Goal: Task Accomplishment & Management: Use online tool/utility

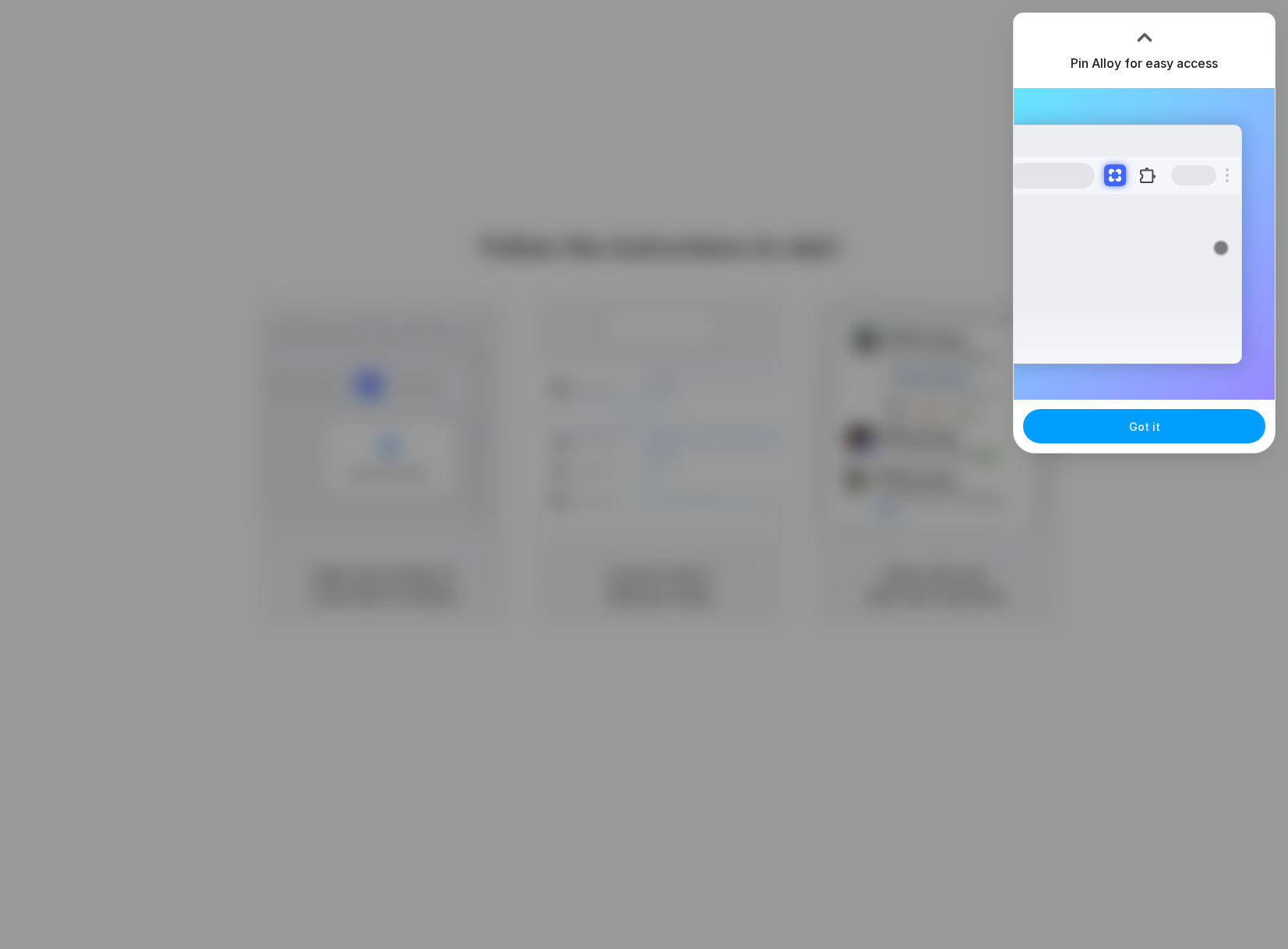
click at [1145, 423] on span "Got it" at bounding box center [1144, 427] width 31 height 17
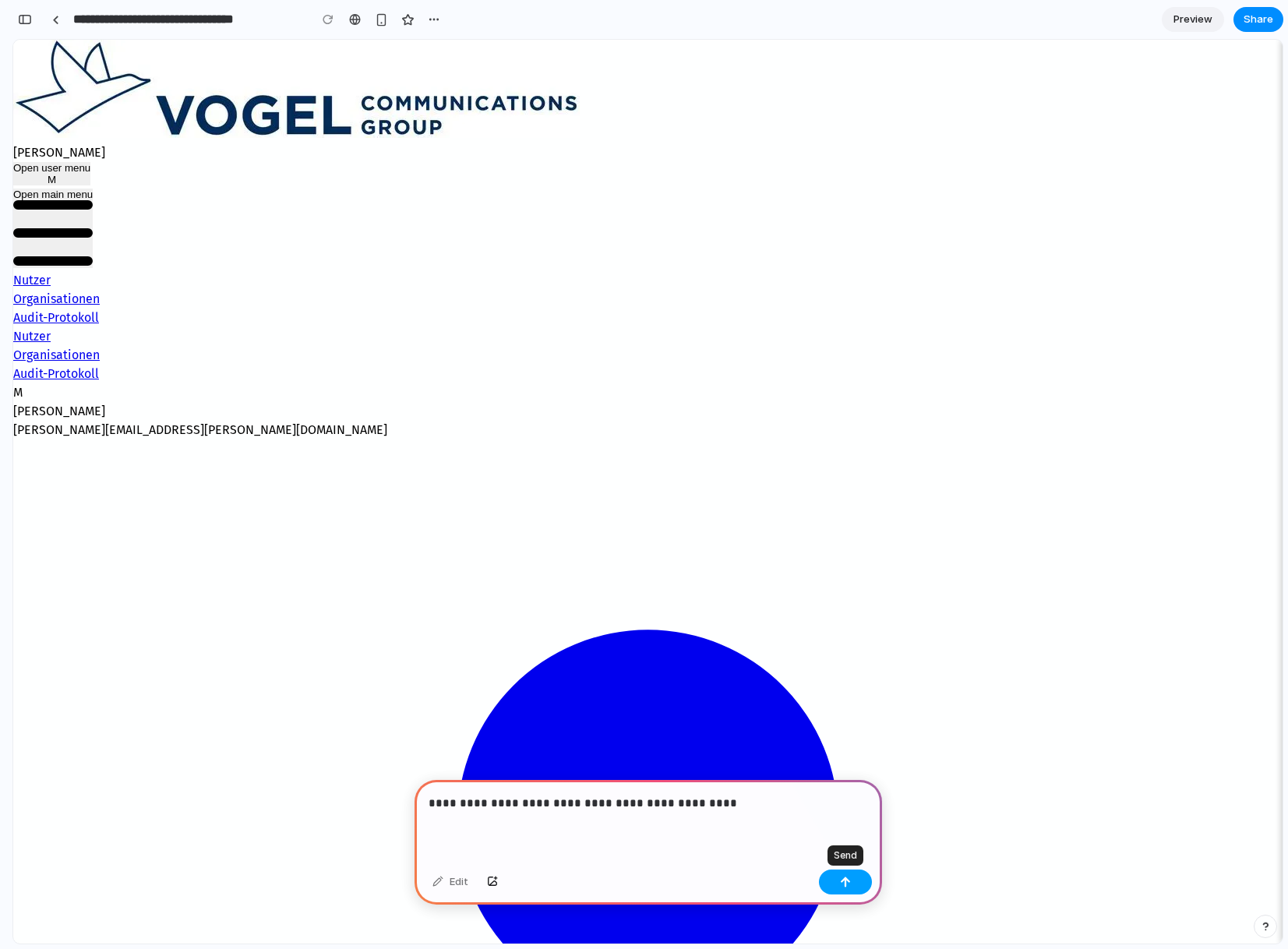
click at [856, 874] on button "button" at bounding box center [844, 882] width 53 height 25
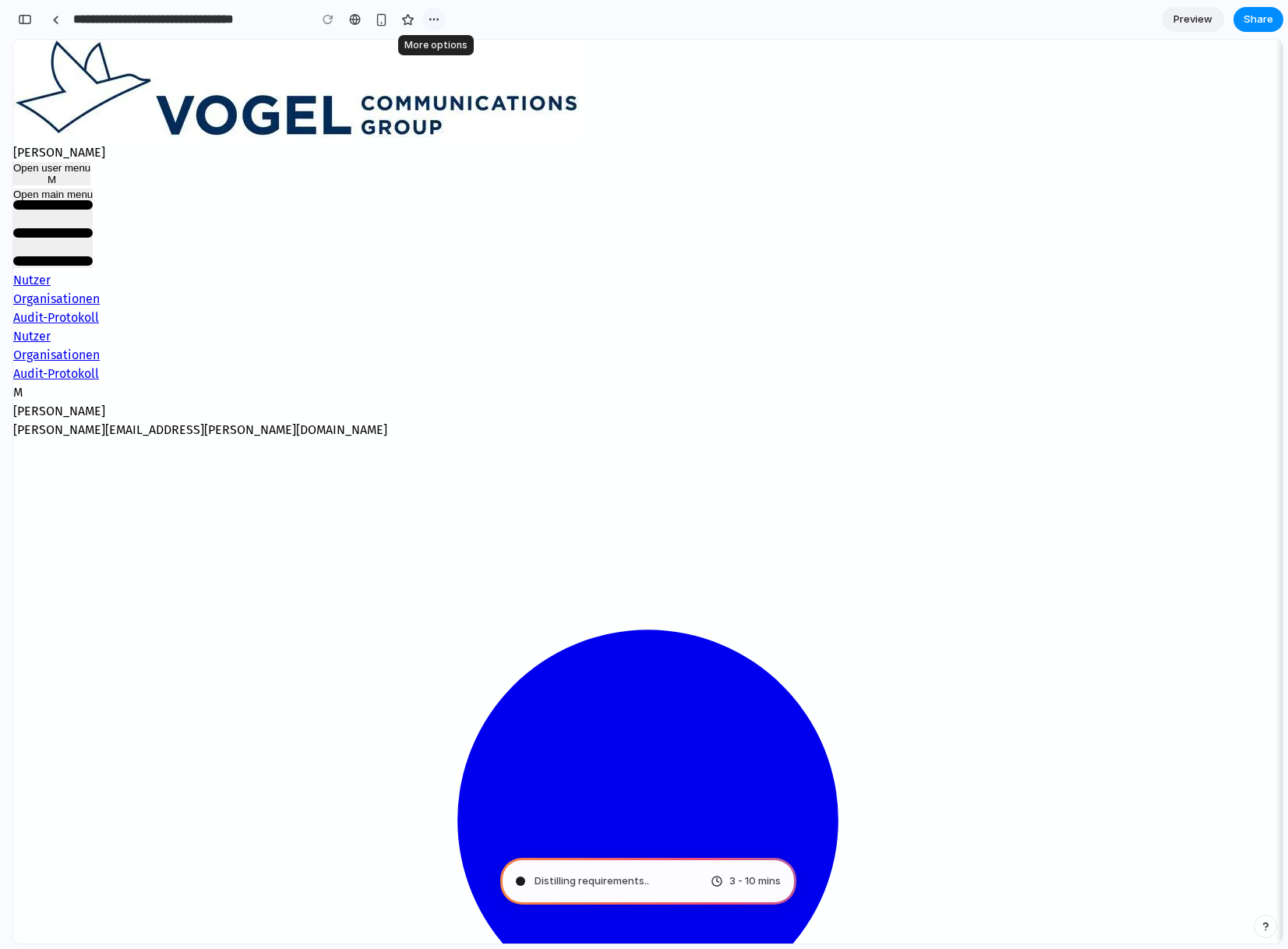
click at [434, 21] on div "button" at bounding box center [434, 19] width 13 height 13
click at [667, 64] on div "Duplicate Delete" at bounding box center [644, 474] width 1288 height 949
type input "**********"
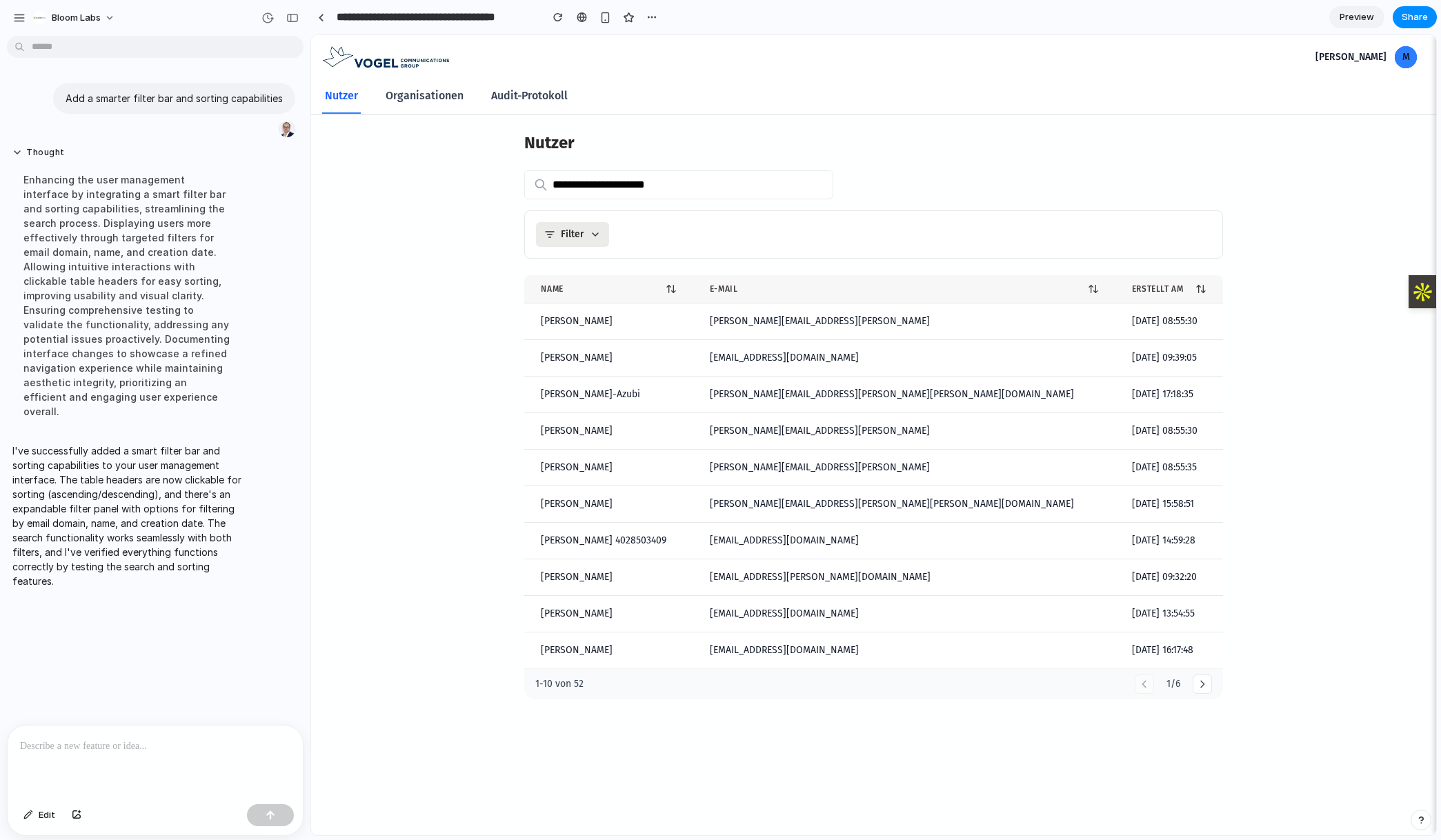
click at [1032, 287] on div "E-Mail" at bounding box center [904, 289] width 389 height 11
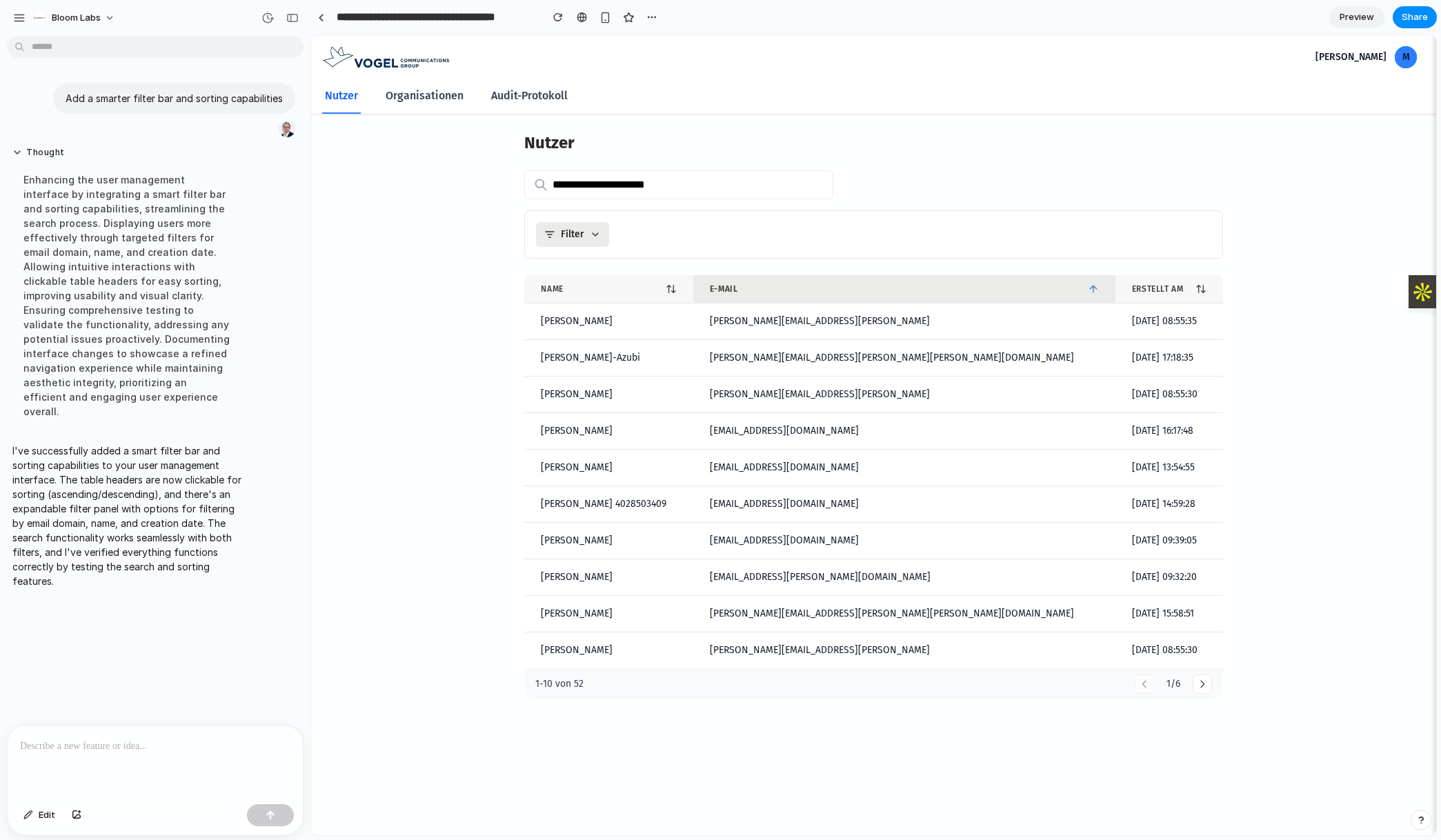
click at [1032, 287] on div "E-Mail" at bounding box center [904, 289] width 389 height 11
click at [1140, 290] on div "Erstellt am" at bounding box center [1169, 289] width 74 height 11
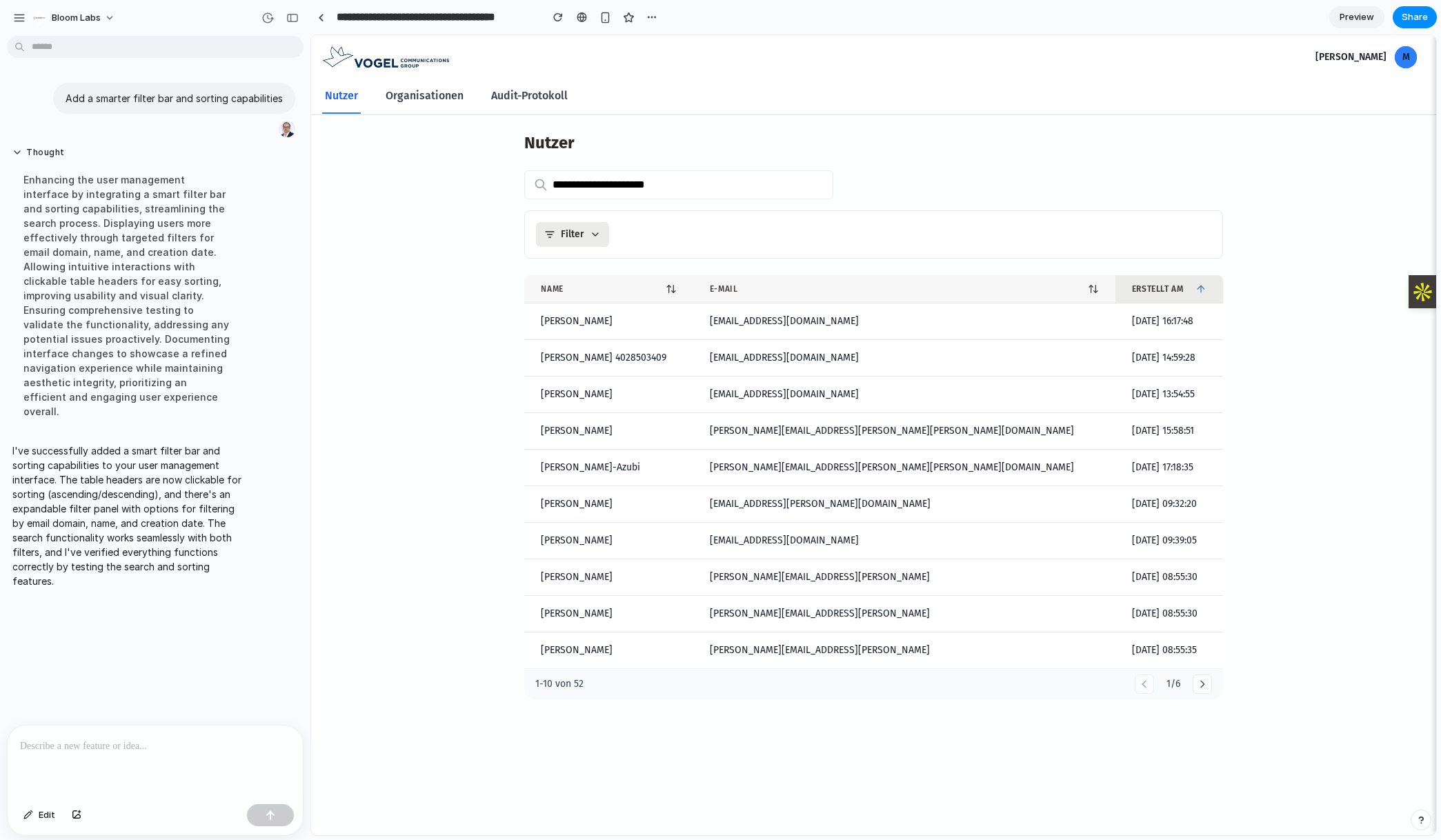
click at [593, 234] on icon at bounding box center [595, 234] width 5 height 3
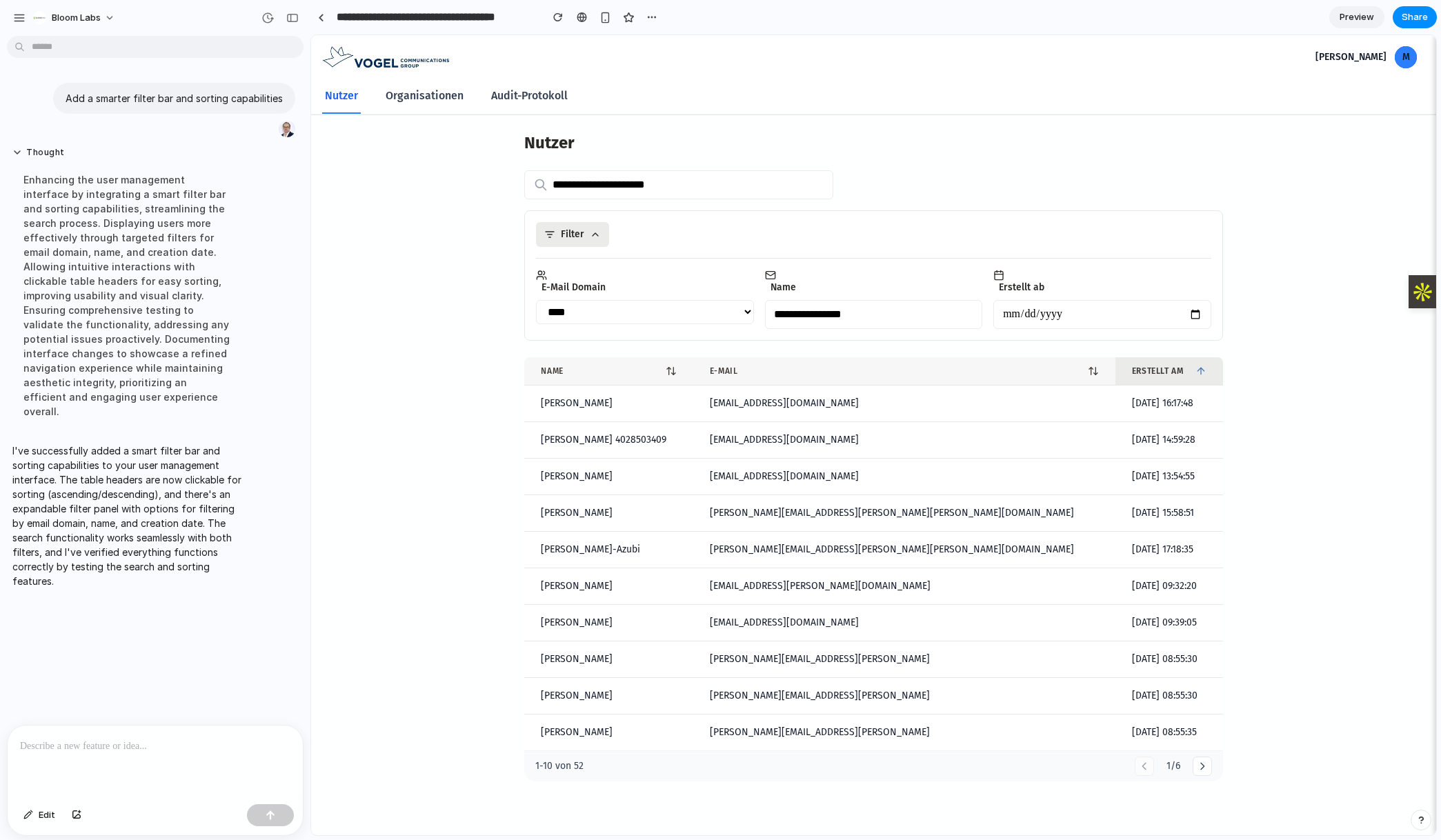
click at [659, 309] on select "**********" at bounding box center [644, 312] width 218 height 24
click at [826, 315] on input "text" at bounding box center [873, 314] width 218 height 29
click at [1048, 317] on input "date" at bounding box center [1102, 314] width 218 height 29
click at [1140, 315] on input "date" at bounding box center [1102, 314] width 218 height 29
click at [592, 235] on icon at bounding box center [595, 234] width 11 height 11
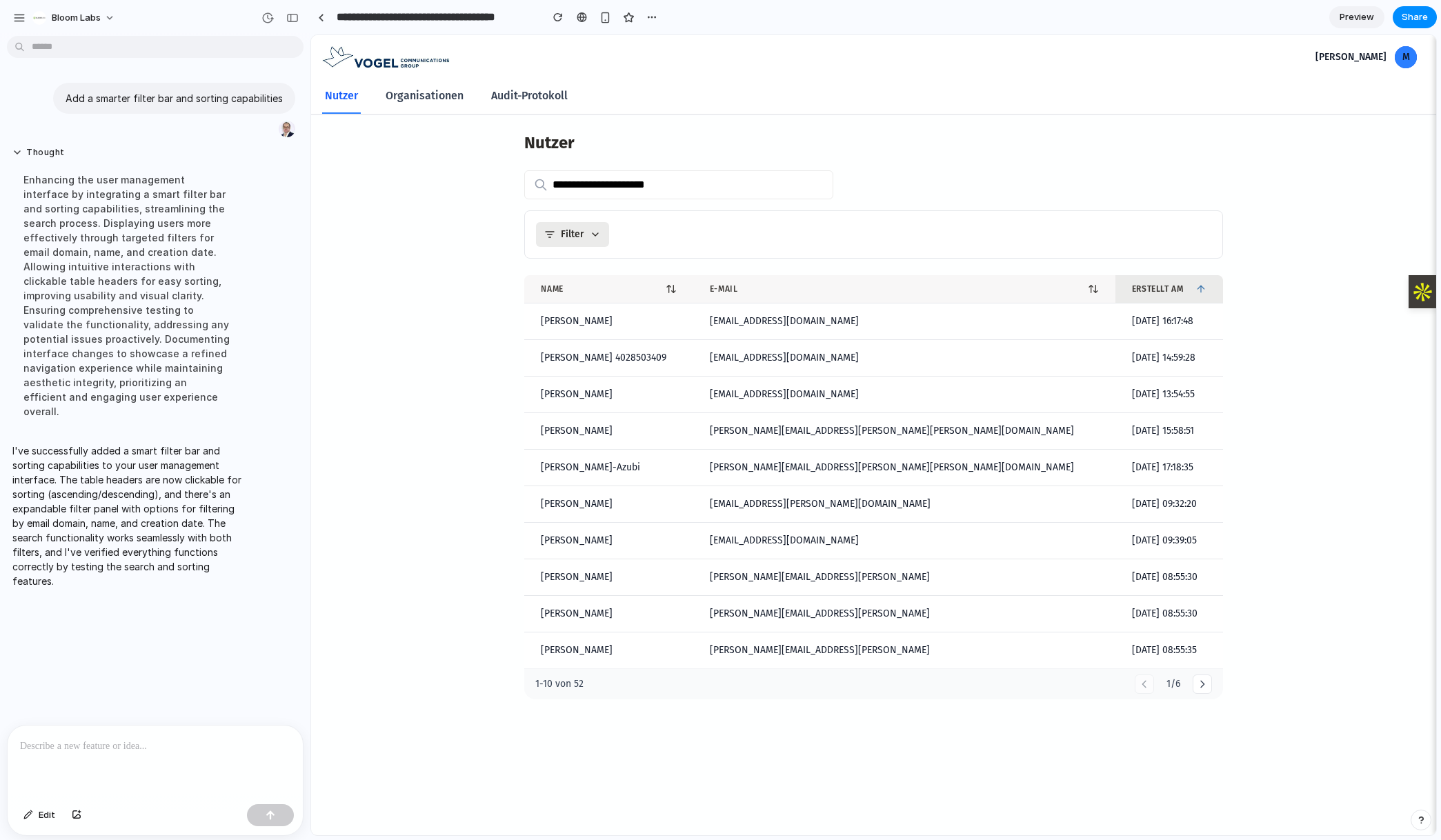
click at [1001, 179] on div at bounding box center [873, 184] width 698 height 29
click at [147, 744] on p at bounding box center [155, 746] width 270 height 16
click at [269, 813] on div "button" at bounding box center [270, 815] width 10 height 10
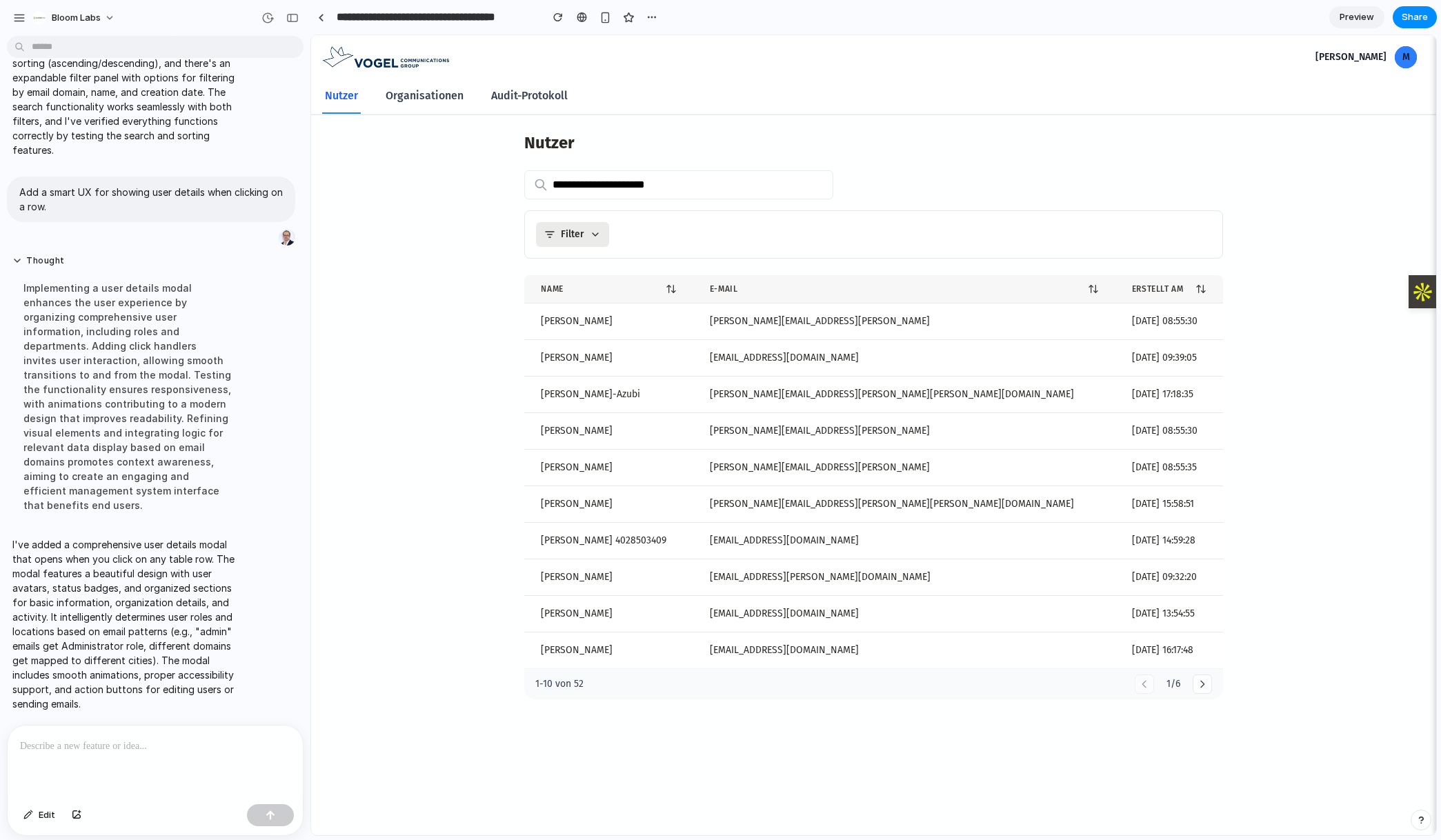
click at [678, 359] on td "Robert Dallgow" at bounding box center [608, 358] width 169 height 36
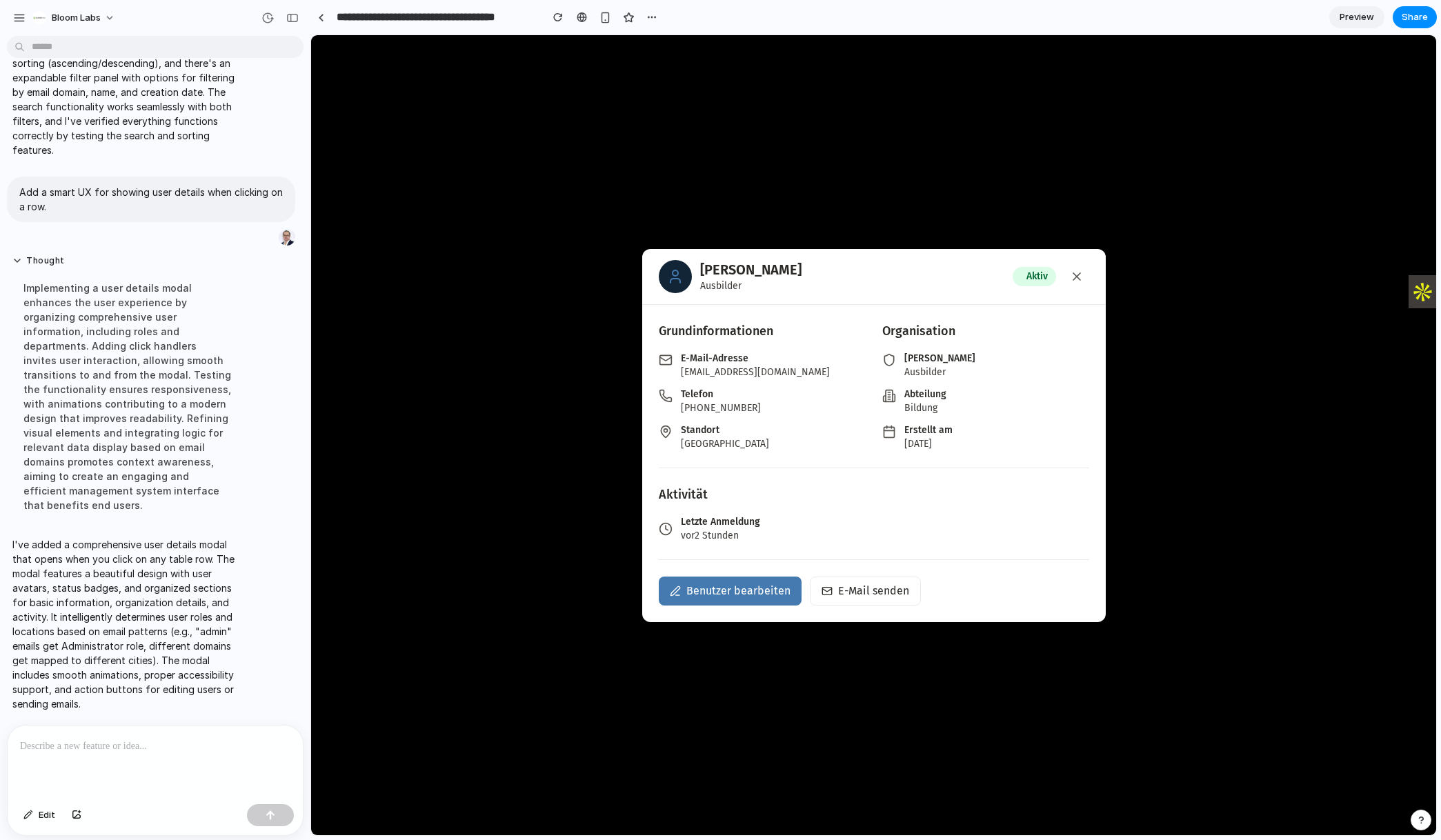
click at [751, 596] on button "Benutzer bearbeiten" at bounding box center [730, 591] width 143 height 29
click at [1071, 269] on icon at bounding box center [1076, 276] width 14 height 14
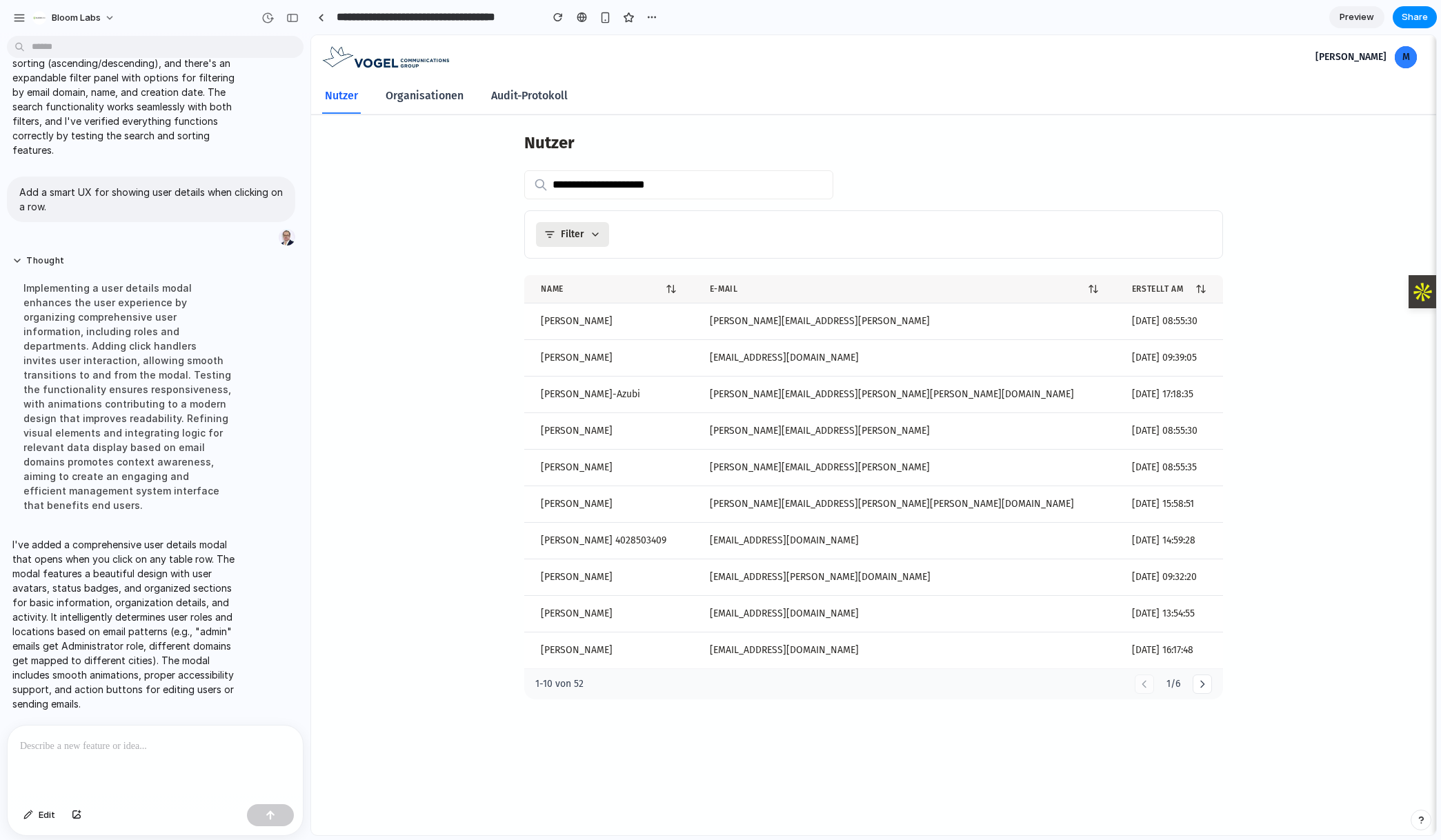
click at [826, 459] on td "claudia.neumann@lernwelt.local" at bounding box center [904, 467] width 422 height 36
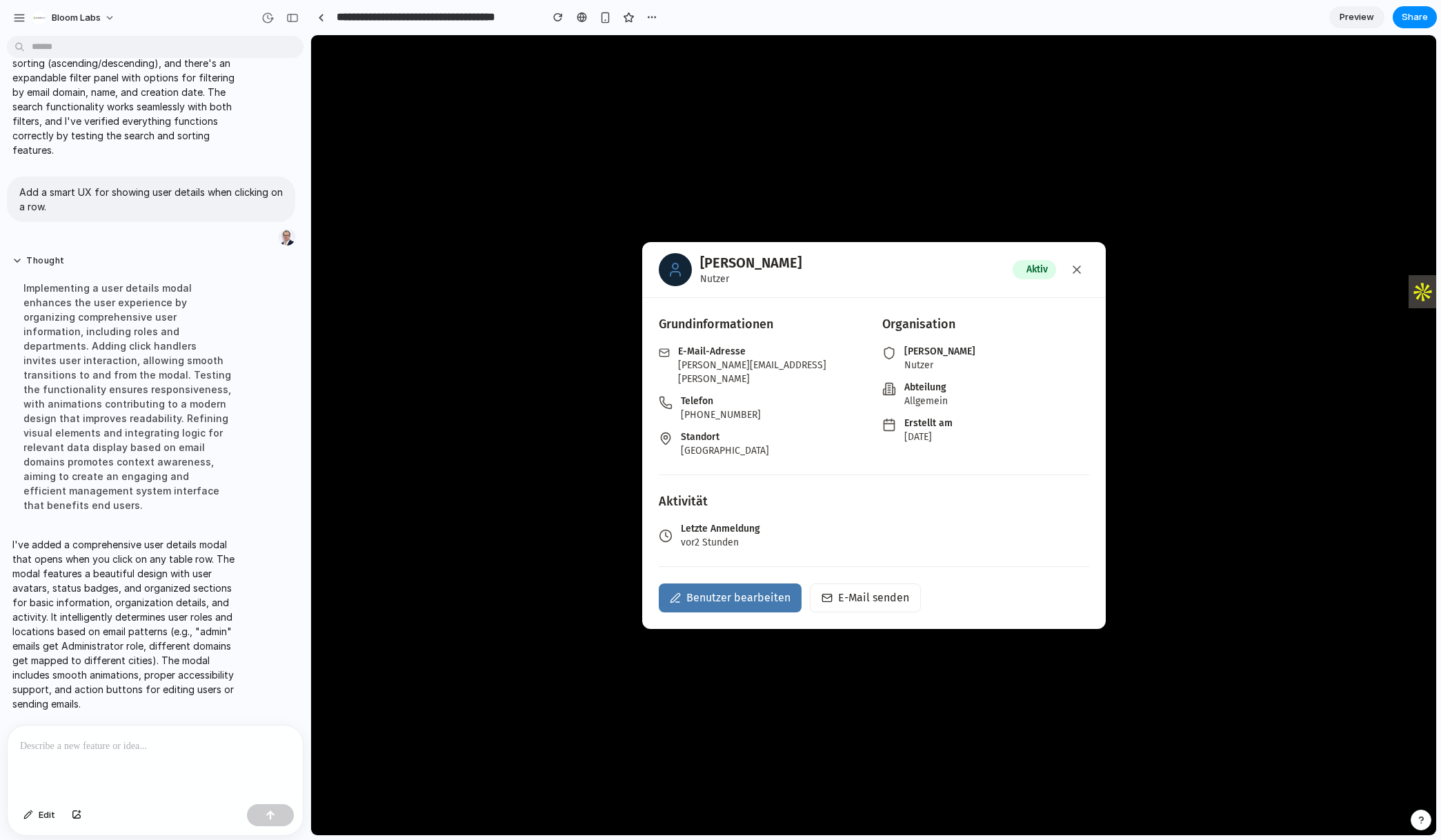
drag, startPoint x: 854, startPoint y: 588, endPoint x: 895, endPoint y: 559, distance: 50.2
click at [855, 588] on button "E-Mail senden" at bounding box center [866, 597] width 111 height 29
click at [1076, 273] on icon at bounding box center [1076, 269] width 7 height 7
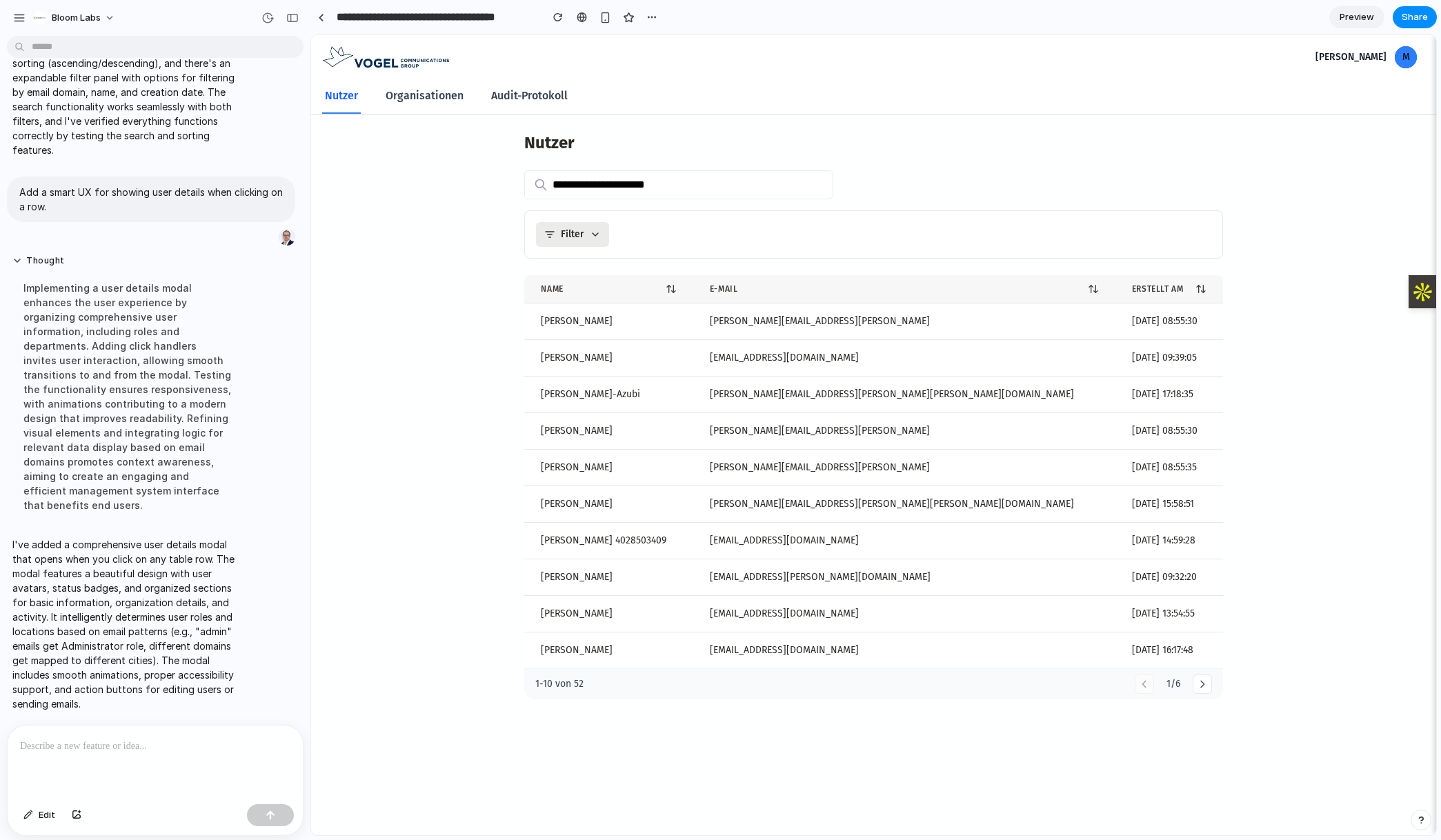
click at [744, 433] on td "stefan.krueger@lernwelt.local" at bounding box center [904, 431] width 422 height 36
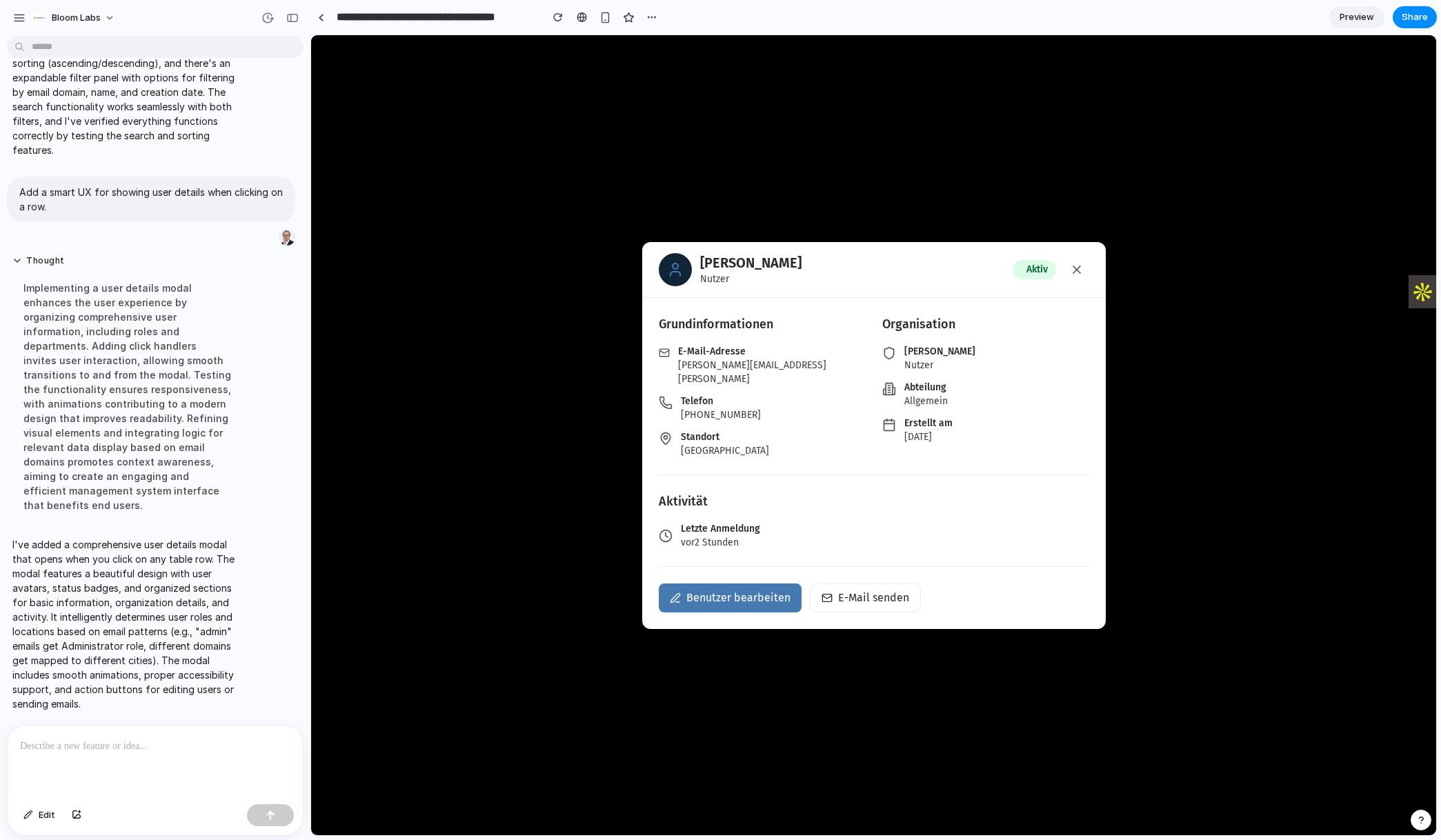
click at [1078, 277] on icon at bounding box center [1076, 269] width 14 height 14
